Goal: Information Seeking & Learning: Find specific fact

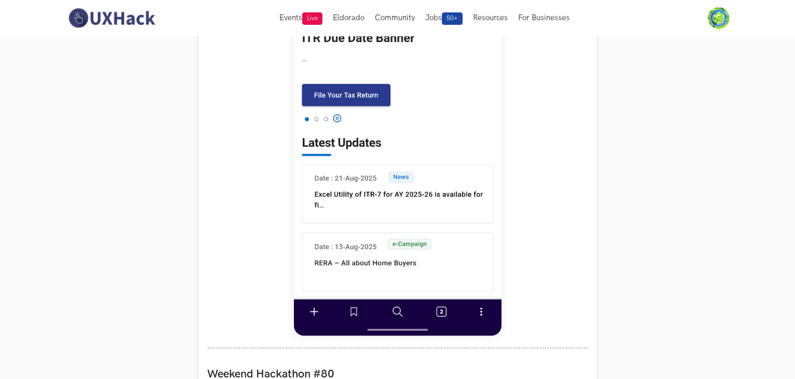
click at [645, 193] on section "Weekend Hackathons One screen, one product, one weekend Use your design chops t…" at bounding box center [397, 274] width 795 height 1723
click at [177, 136] on section "Weekend Hackathons One screen, one product, one weekend Use your design chops t…" at bounding box center [397, 274] width 795 height 1723
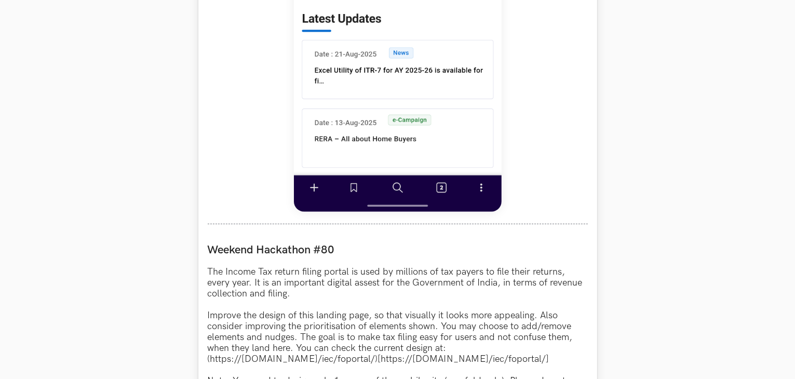
scroll to position [935, 0]
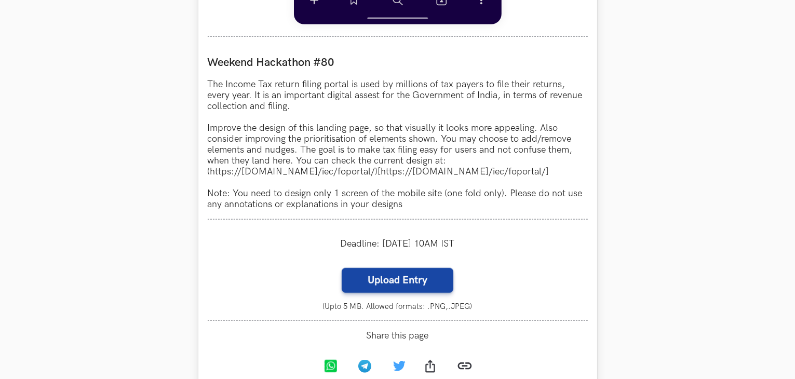
drag, startPoint x: 209, startPoint y: 173, endPoint x: 586, endPoint y: 174, distance: 376.5
click at [586, 174] on p "The Income Tax return filing portal is used by millions of tax payers to file t…" at bounding box center [398, 144] width 380 height 131
copy p "https://[DOMAIN_NAME]/iec/foportal/)[https://[DOMAIN_NAME]/iec/foportal/]"
click at [344, 133] on p "The Income Tax return filing portal is used by millions of tax payers to file t…" at bounding box center [398, 144] width 380 height 131
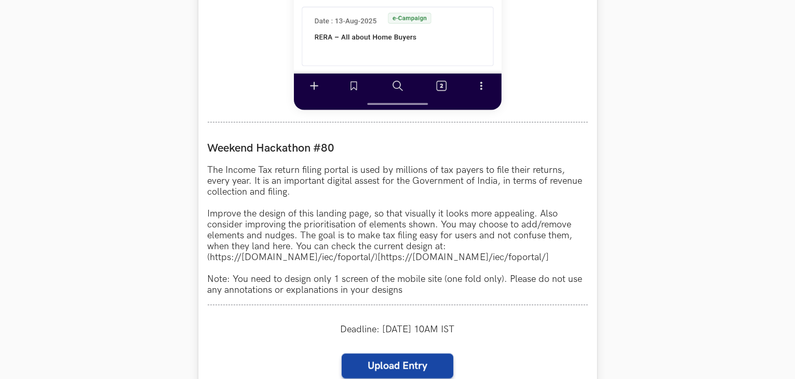
scroll to position [883, 0]
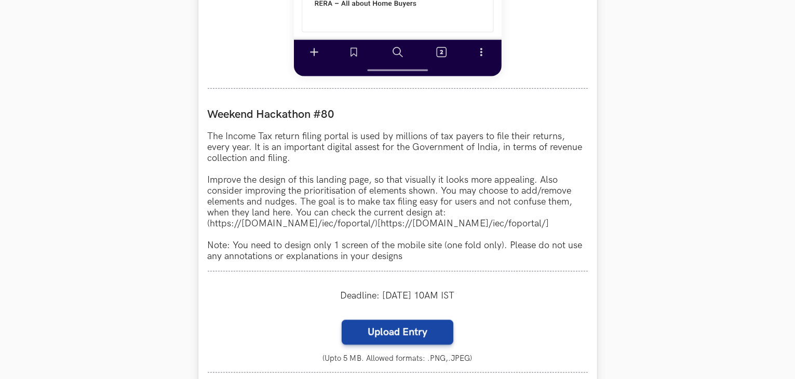
drag, startPoint x: 212, startPoint y: 226, endPoint x: 575, endPoint y: 224, distance: 363.6
click at [575, 224] on p "The Income Tax return filing portal is used by millions of tax payers to file t…" at bounding box center [398, 196] width 380 height 131
copy p "https://[DOMAIN_NAME]/iec/foportal/)[https://[DOMAIN_NAME]/iec/foportal/"
click at [401, 155] on p "The Income Tax return filing portal is used by millions of tax payers to file t…" at bounding box center [398, 196] width 380 height 131
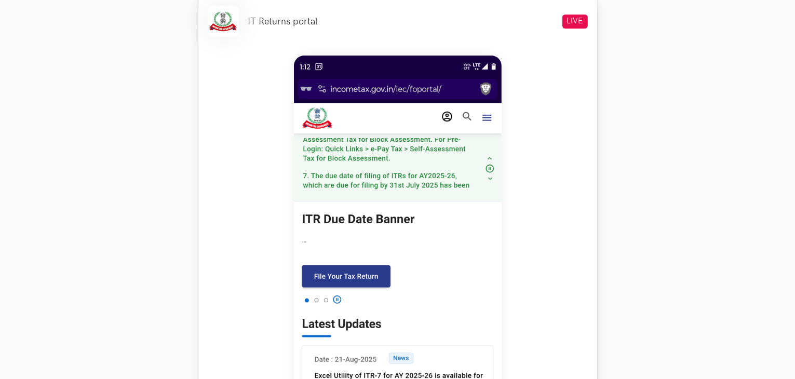
scroll to position [467, 0]
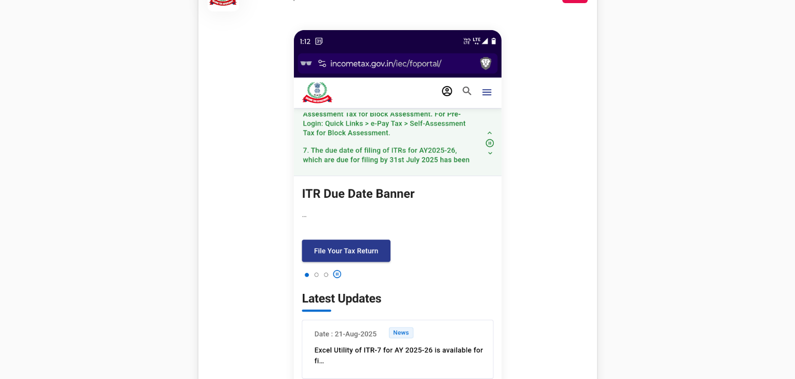
click at [323, 88] on img at bounding box center [398, 261] width 208 height 462
click at [390, 145] on img at bounding box center [398, 261] width 208 height 462
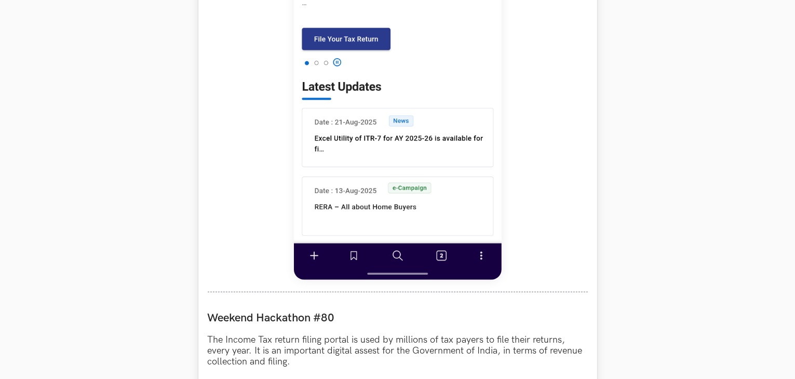
scroll to position [683, 0]
